Goal: Task Accomplishment & Management: Manage account settings

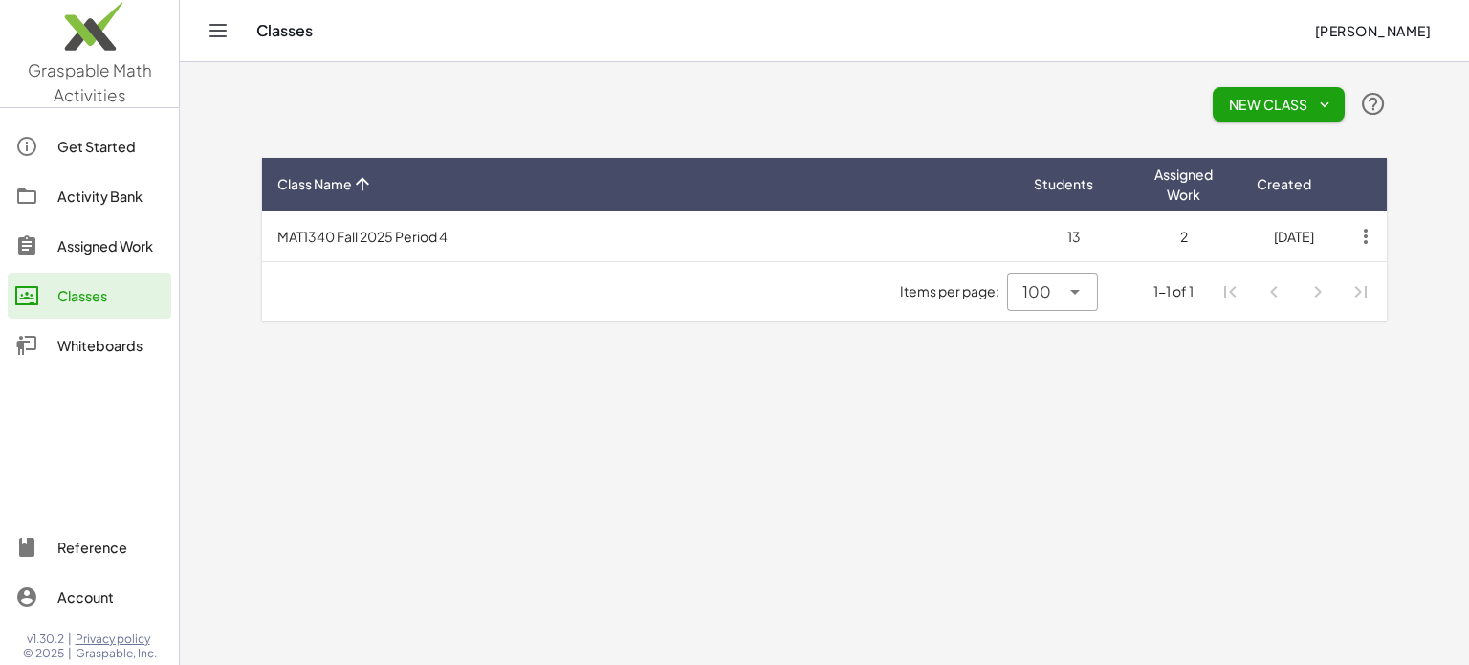
click at [88, 236] on div "Assigned Work" at bounding box center [110, 245] width 106 height 23
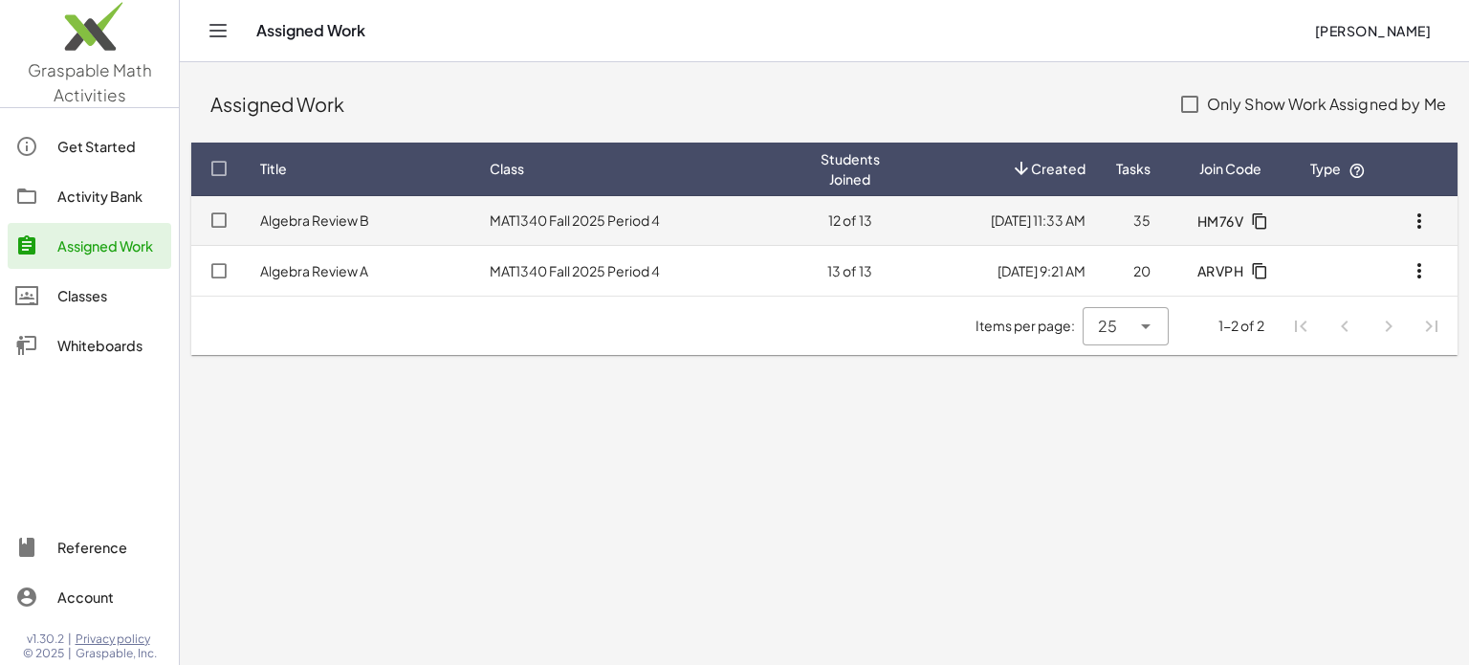
click at [633, 229] on td "MAT1340 Fall 2025 Period 4" at bounding box center [640, 221] width 330 height 50
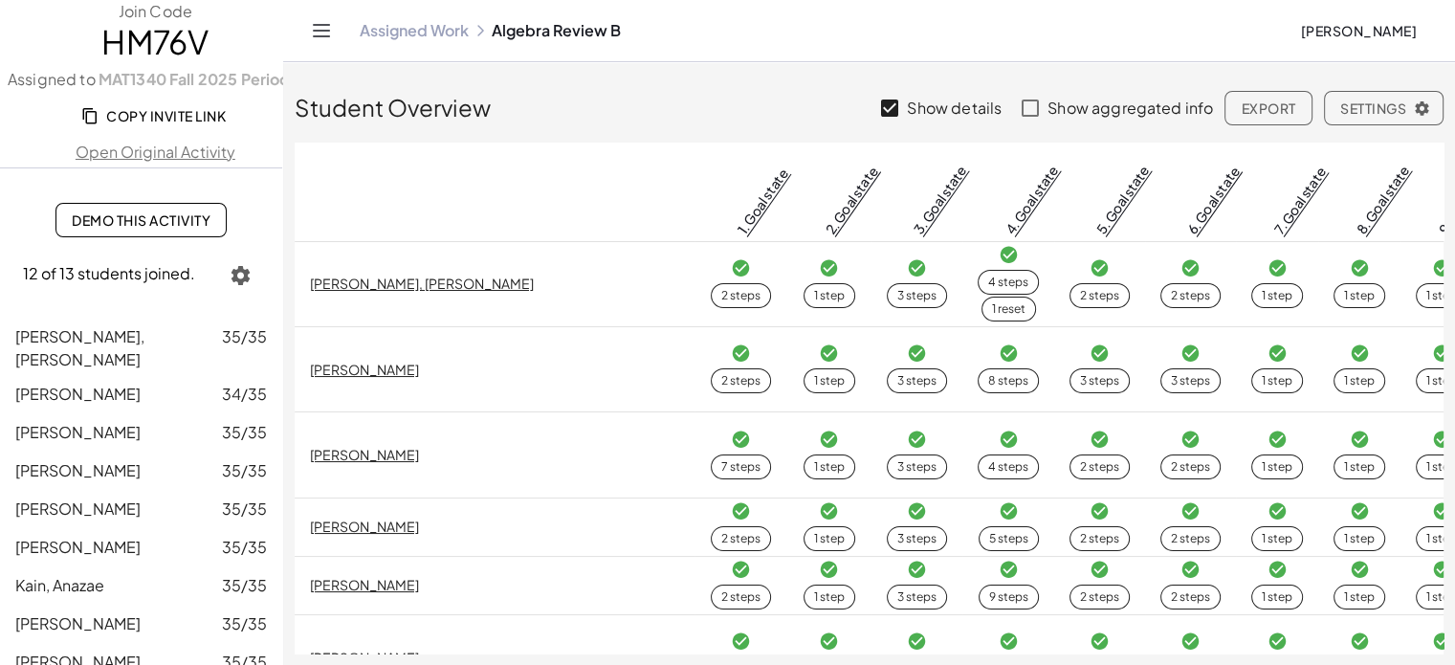
scroll to position [175, 0]
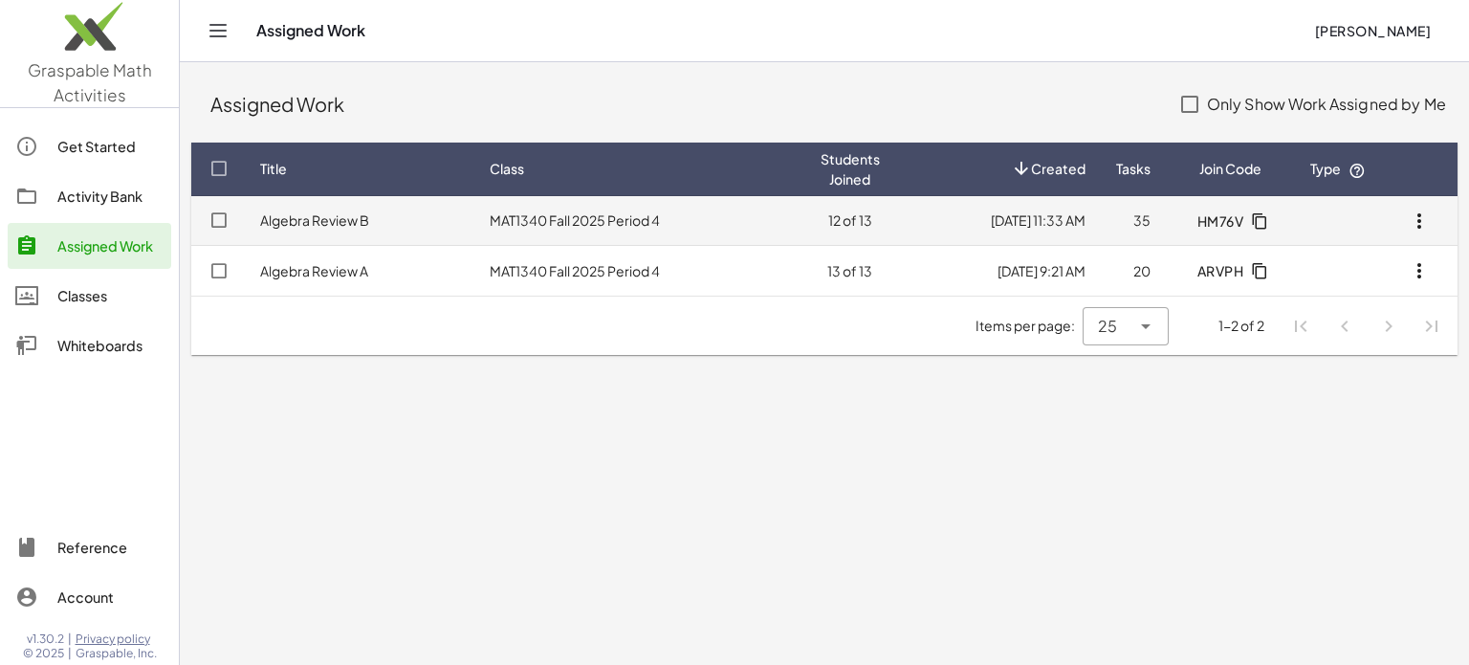
click at [319, 225] on link "Algebra Review B" at bounding box center [314, 219] width 109 height 17
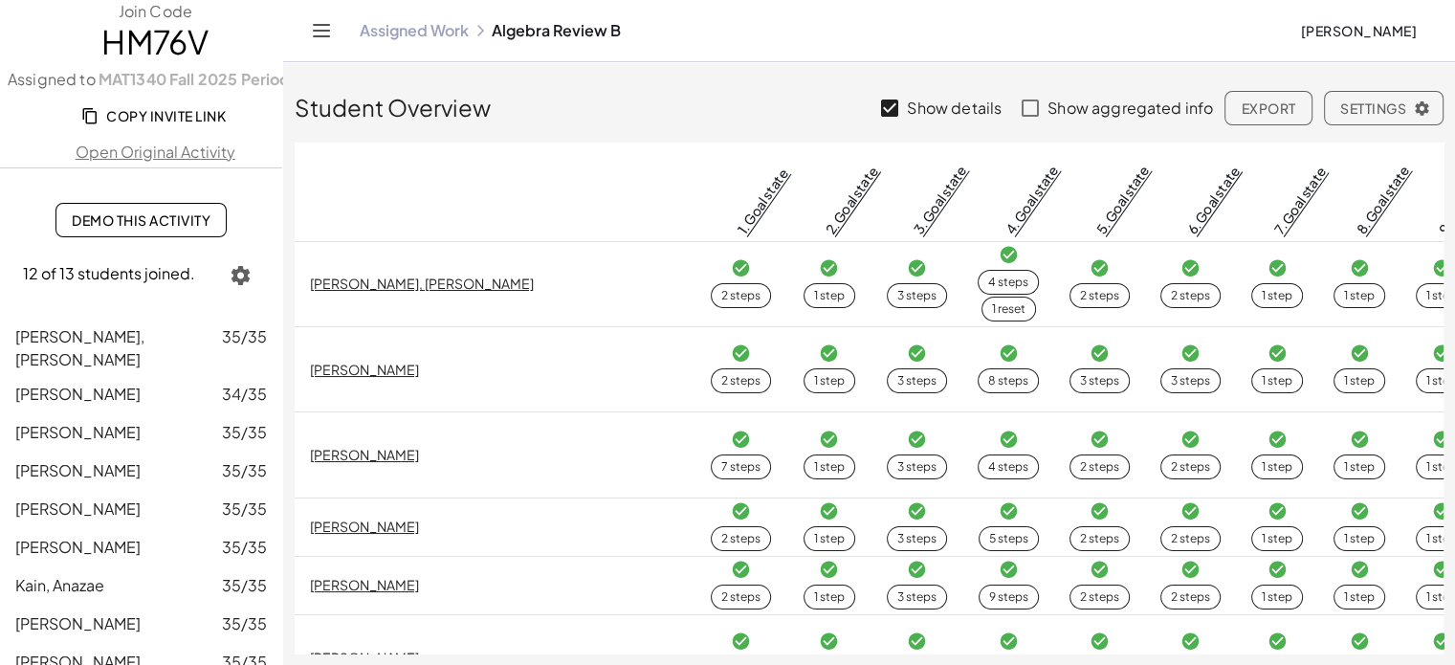
click at [149, 110] on span "Copy Invite Link" at bounding box center [155, 115] width 141 height 17
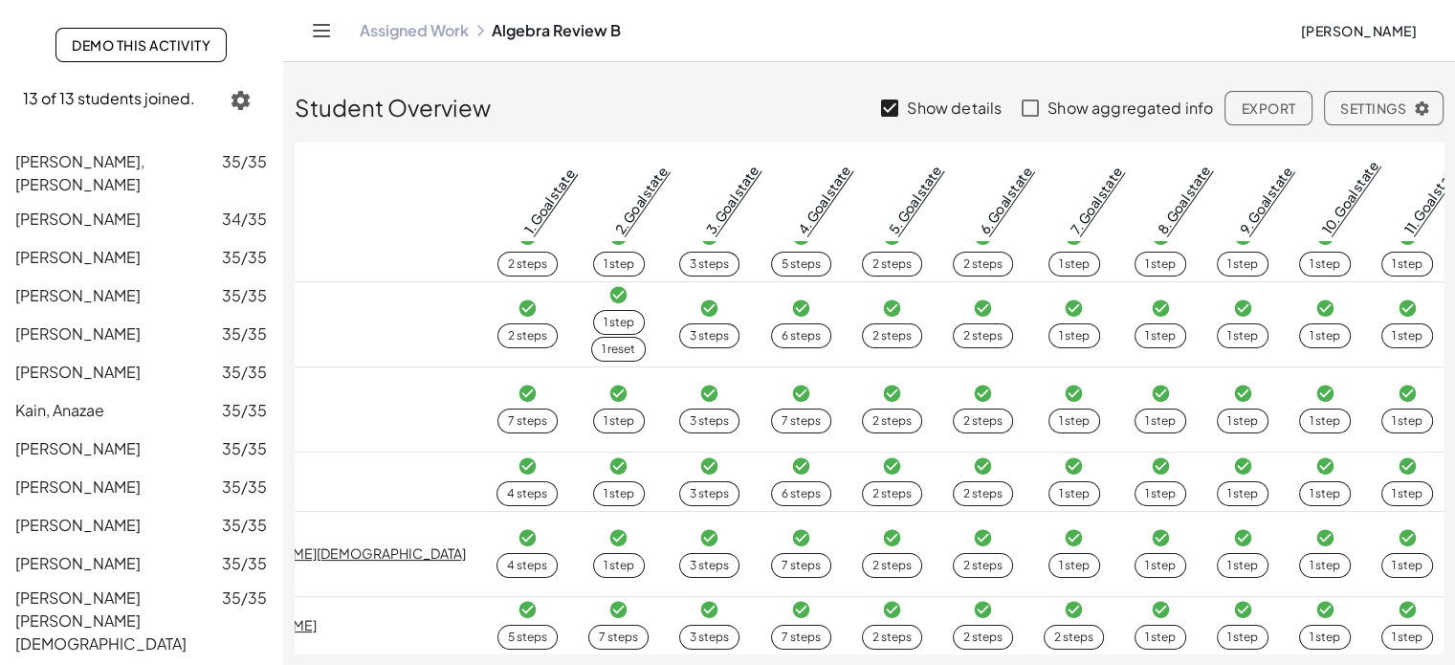
scroll to position [574, 153]
